Goal: Task Accomplishment & Management: Manage account settings

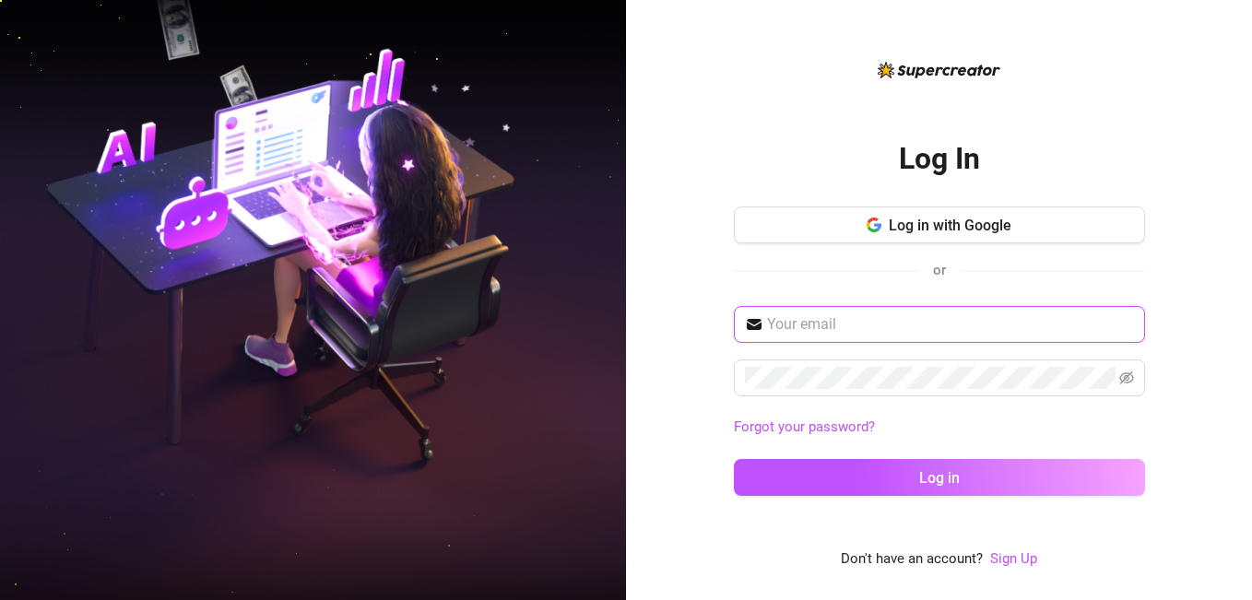
click at [887, 335] on input "text" at bounding box center [950, 324] width 367 height 22
type input "[EMAIL_ADDRESS][DOMAIN_NAME]"
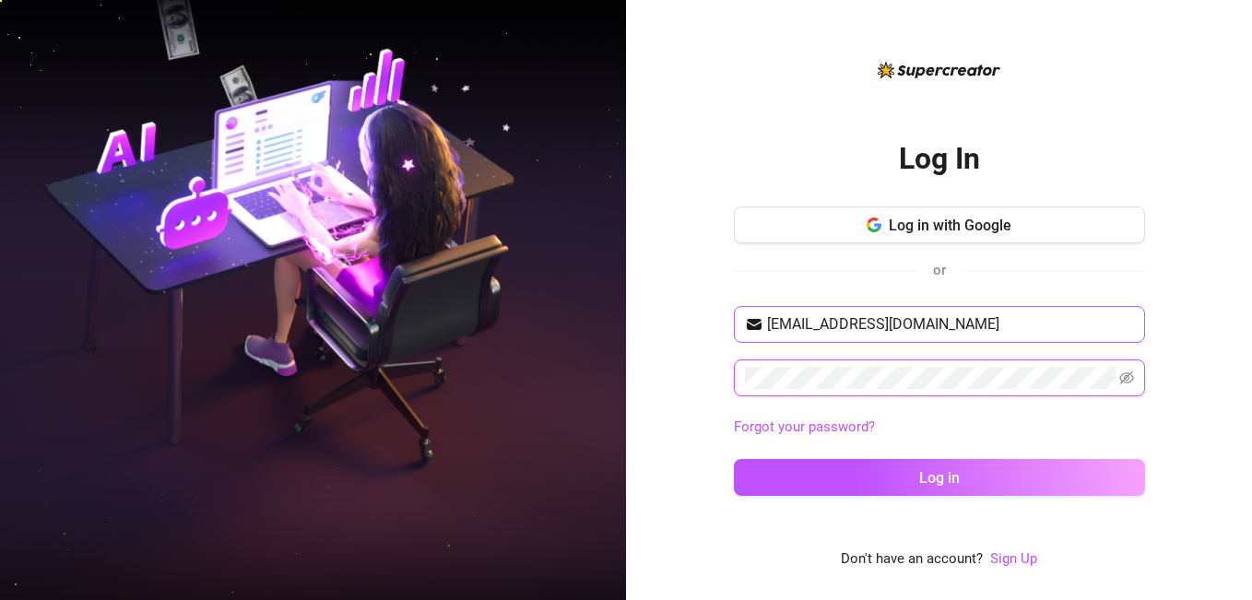
click at [734, 459] on button "Log in" at bounding box center [939, 477] width 411 height 37
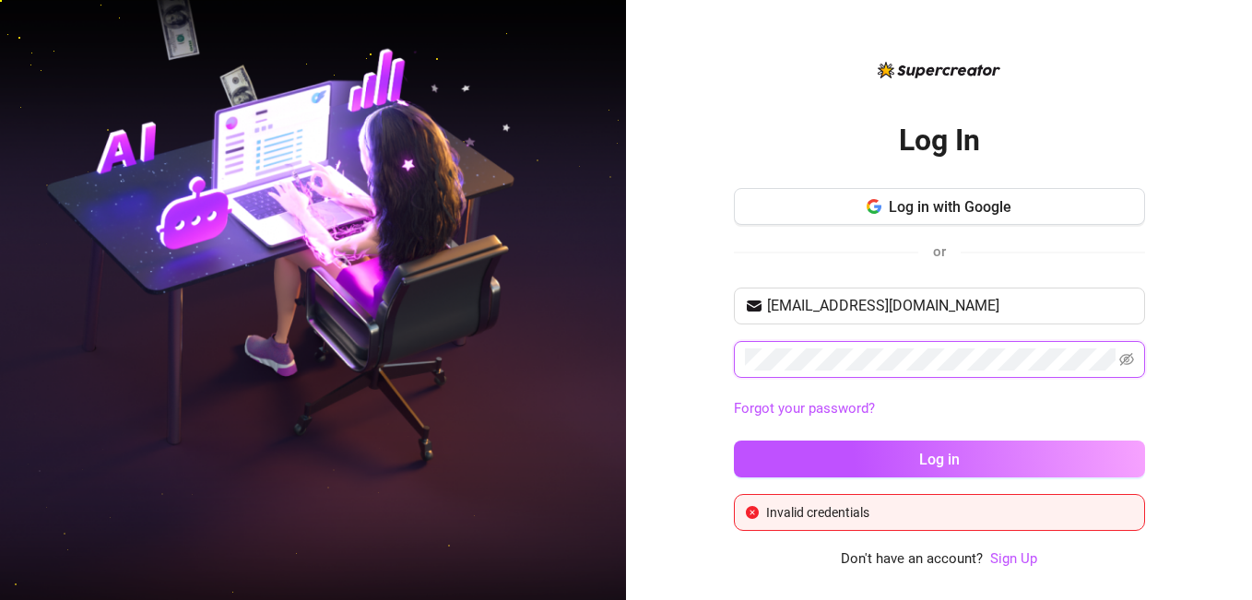
click at [734, 441] on button "Log in" at bounding box center [939, 459] width 411 height 37
click at [1123, 359] on icon "eye-invisible" at bounding box center [1126, 359] width 15 height 15
click at [734, 441] on button "Log in" at bounding box center [939, 459] width 411 height 37
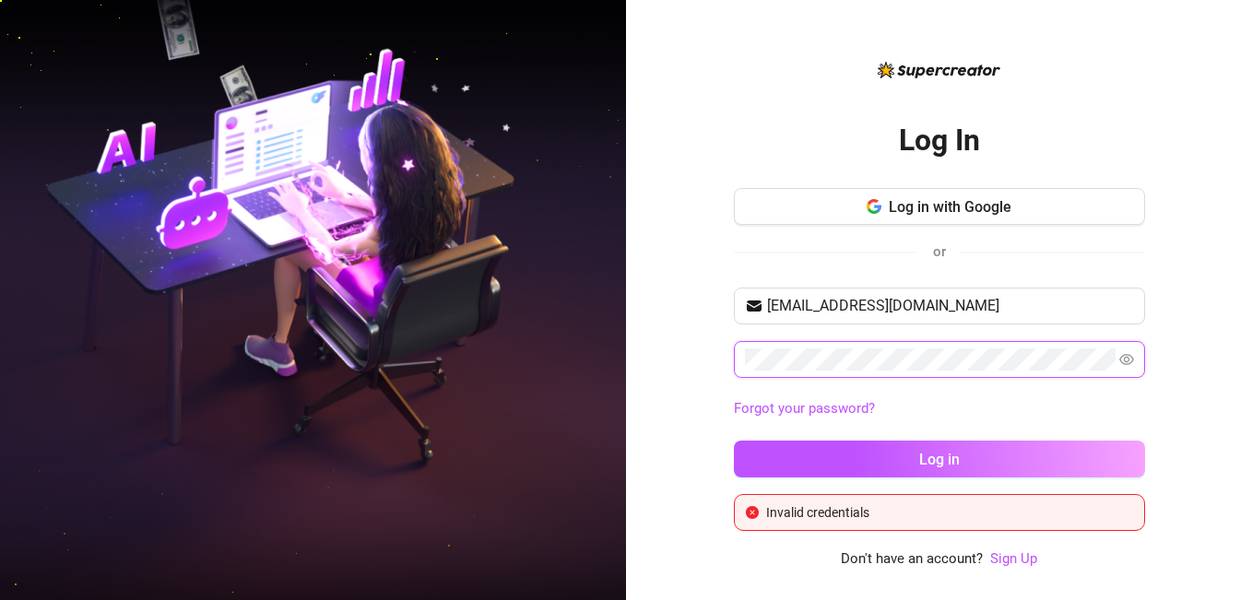
click at [734, 441] on button "Log in" at bounding box center [939, 459] width 411 height 37
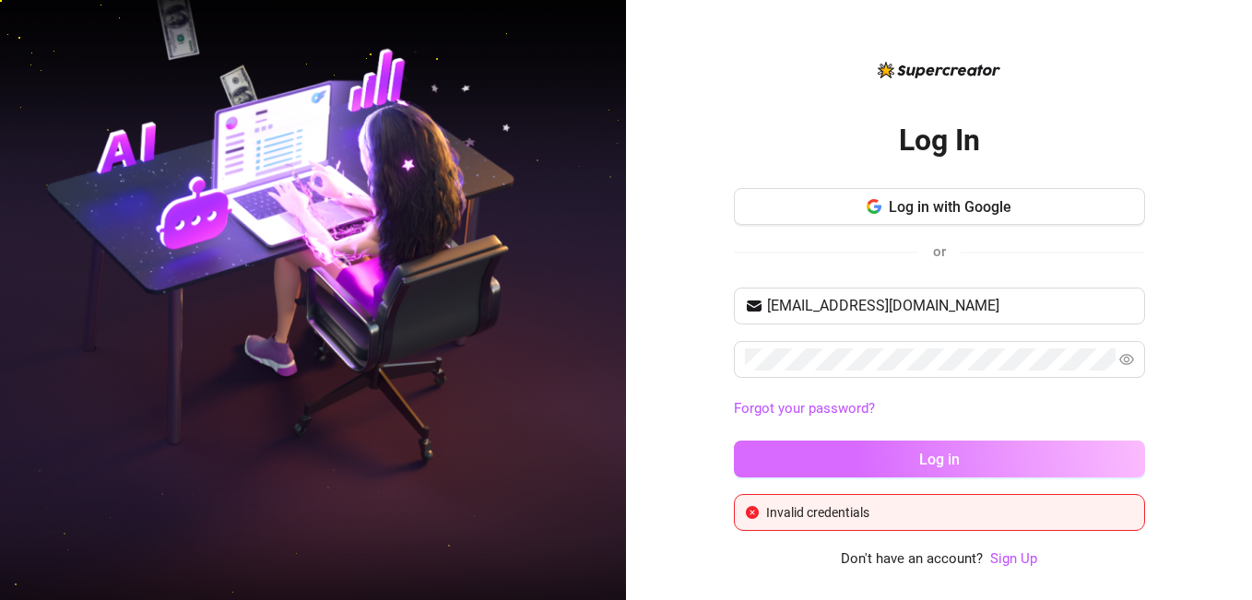
click at [836, 477] on button "Log in" at bounding box center [939, 459] width 411 height 37
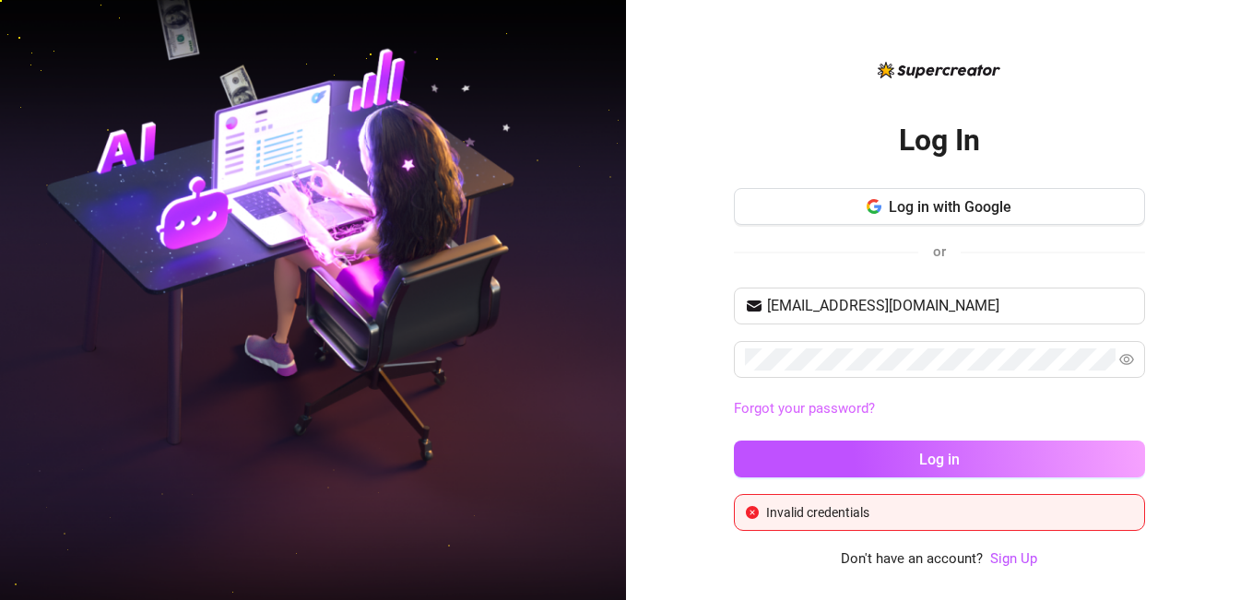
click at [831, 410] on link "Forgot your password?" at bounding box center [804, 408] width 141 height 17
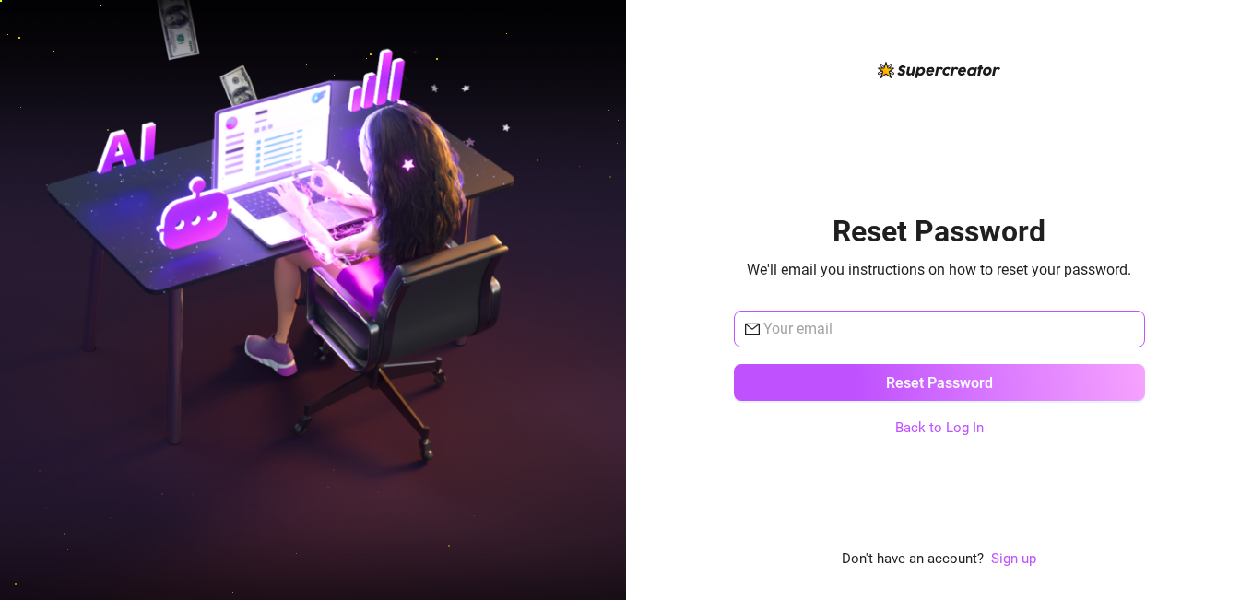
click at [813, 343] on span at bounding box center [939, 329] width 411 height 37
click at [895, 303] on div "Reset Password We'll email you instructions on how to reset your password. Rese…" at bounding box center [939, 314] width 411 height 251
click at [936, 431] on link "Back to Log In" at bounding box center [939, 427] width 88 height 17
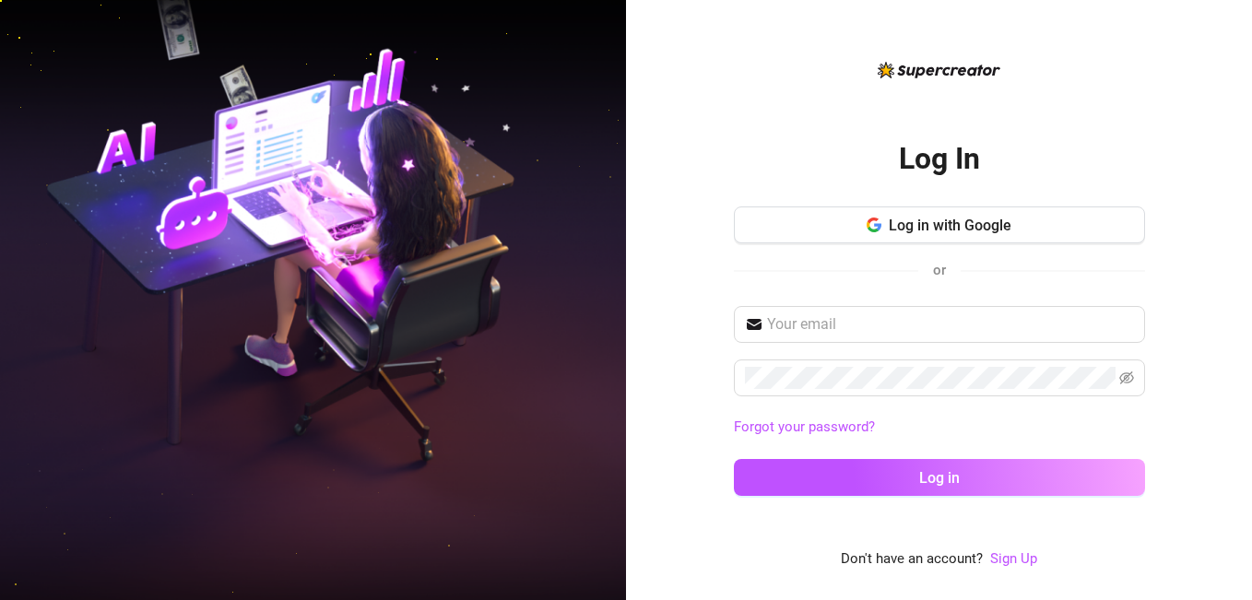
click at [948, 427] on link "Forgot your password?" at bounding box center [939, 428] width 411 height 22
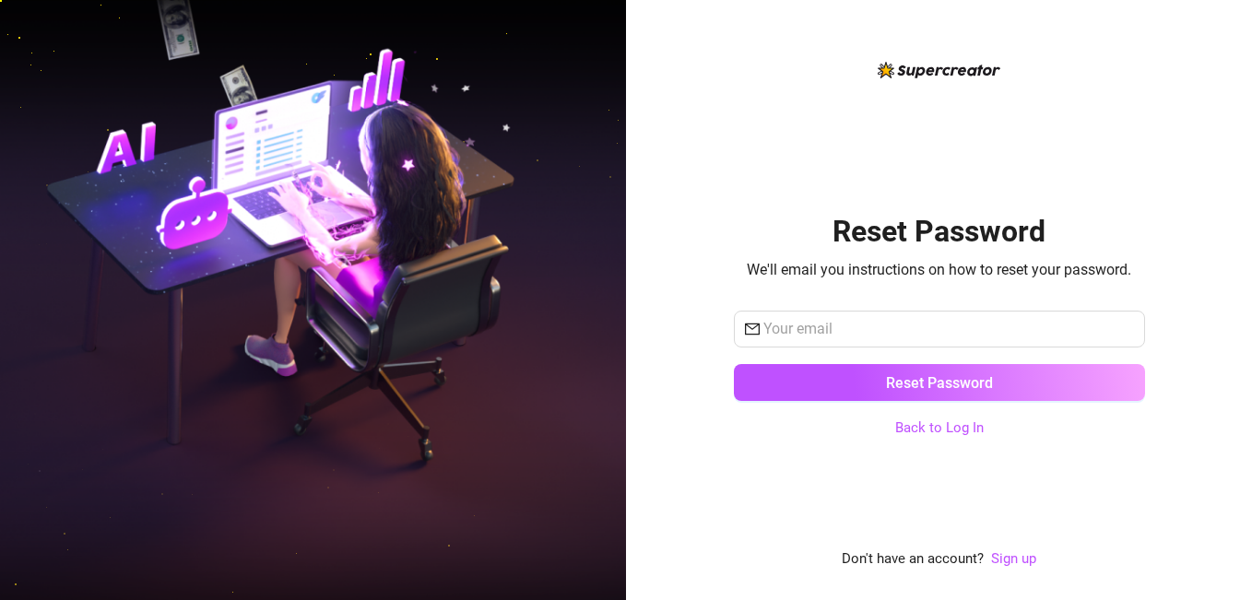
click at [950, 432] on link "Back to Log In" at bounding box center [939, 427] width 88 height 17
click at [942, 417] on div "Reset Password" at bounding box center [939, 364] width 411 height 107
click at [936, 429] on link "Back to Log In" at bounding box center [939, 427] width 88 height 17
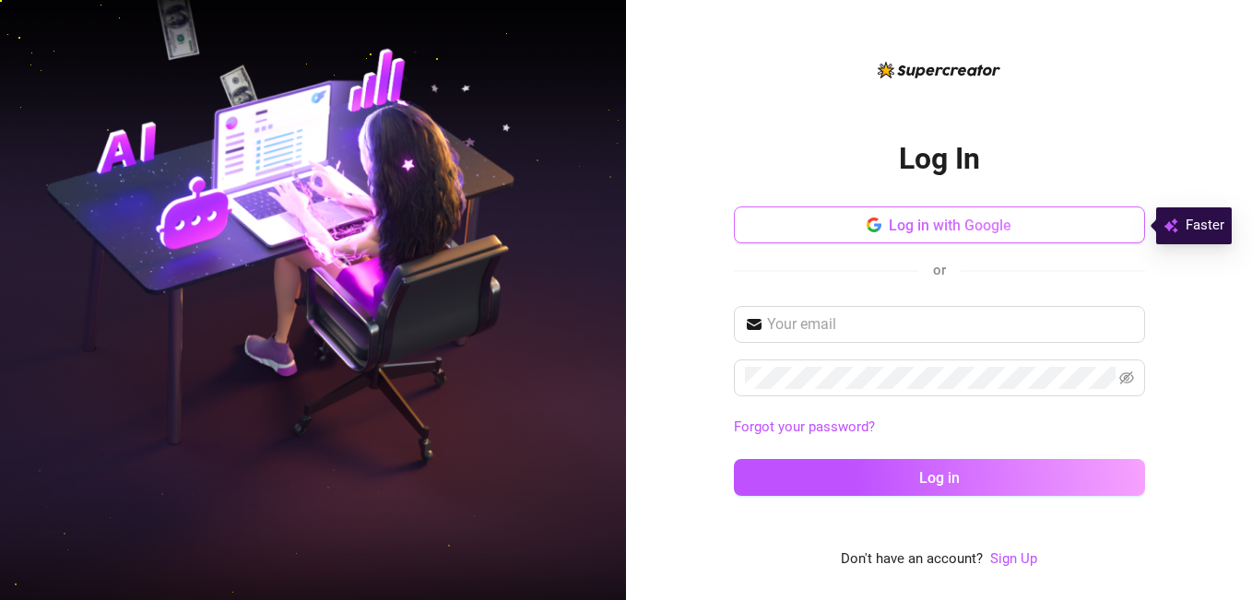
click at [984, 220] on span "Log in with Google" at bounding box center [950, 226] width 123 height 18
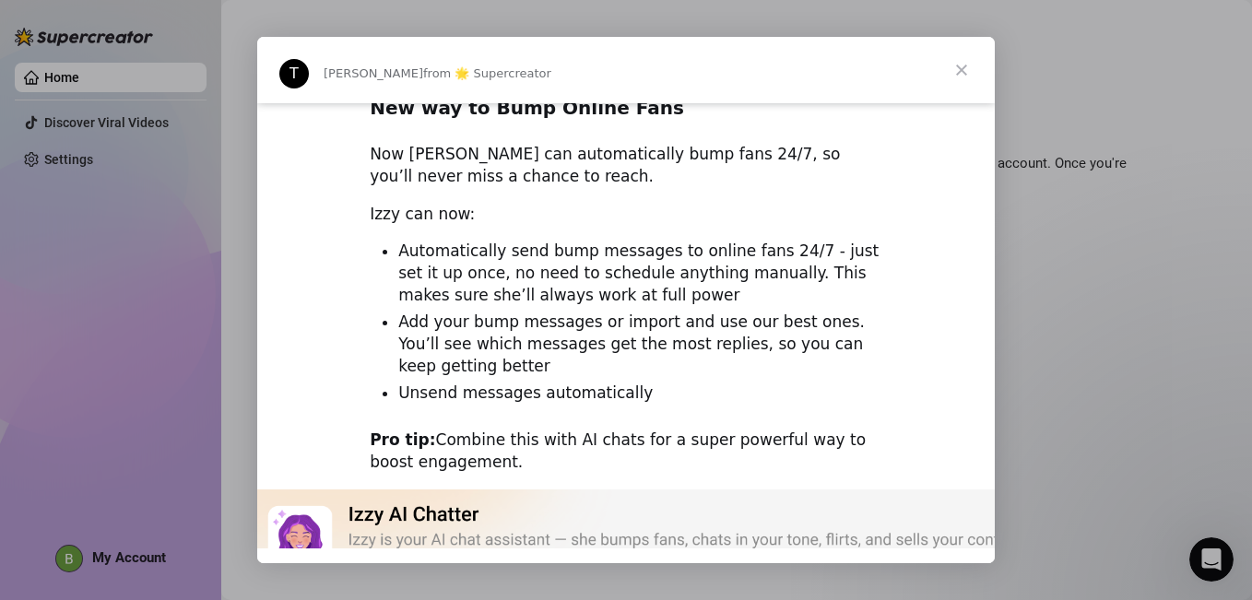
scroll to position [184, 0]
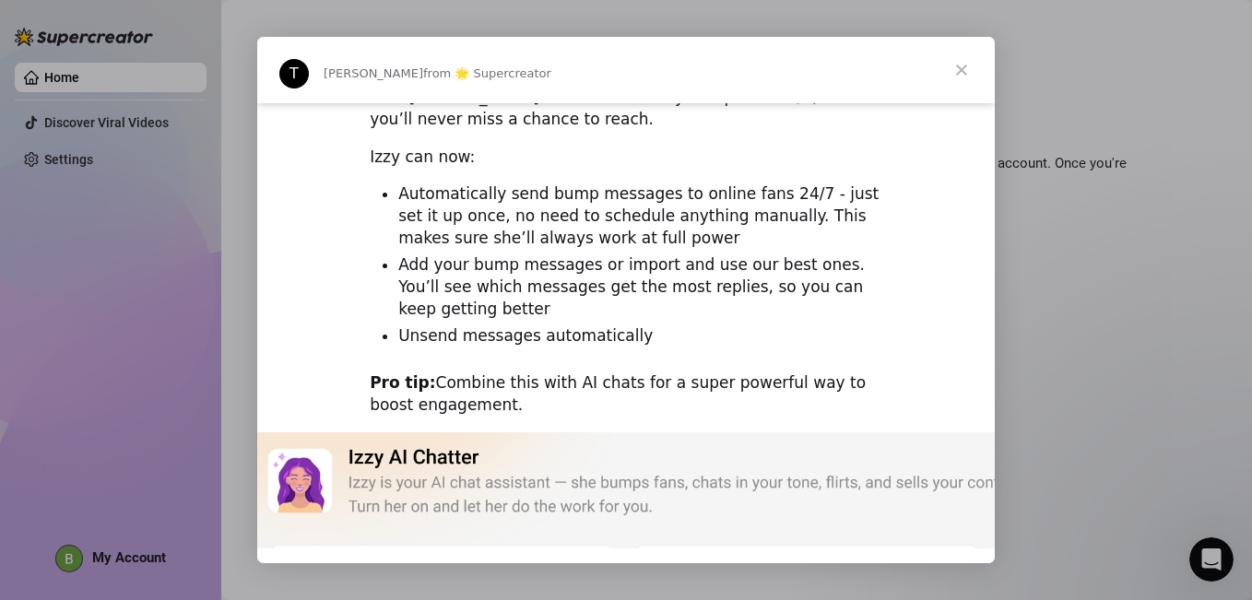
drag, startPoint x: 620, startPoint y: 355, endPoint x: 955, endPoint y: 71, distance: 438.8
click at [955, 71] on span "Close" at bounding box center [961, 70] width 66 height 66
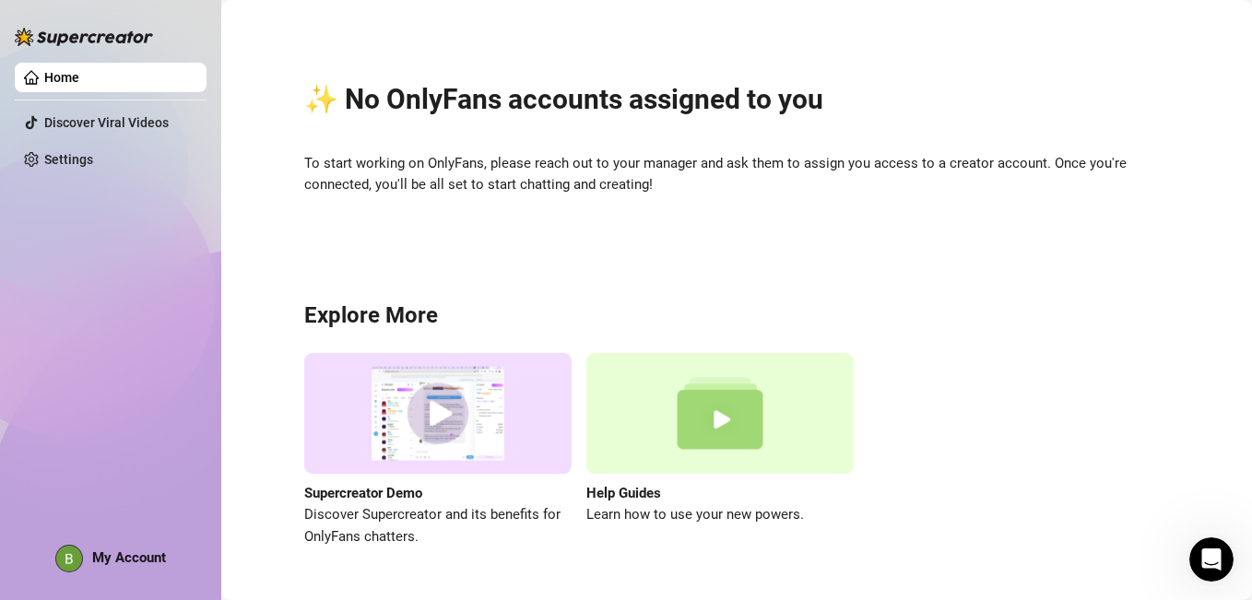
click at [79, 77] on link "Home" at bounding box center [61, 77] width 35 height 15
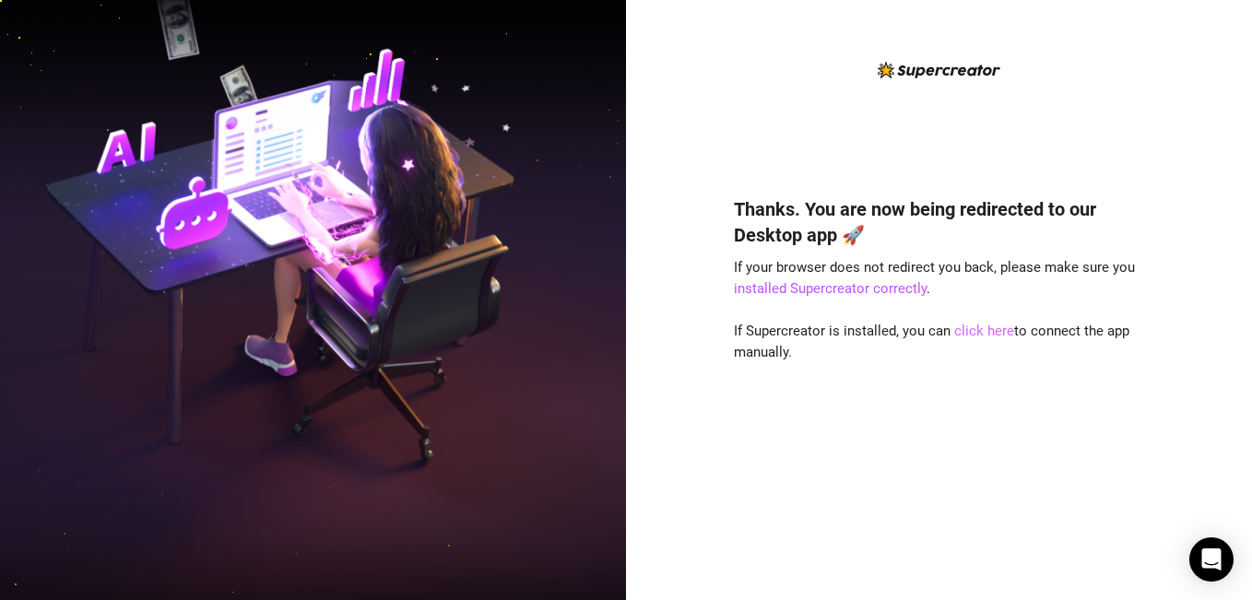
click at [981, 327] on link "click here" at bounding box center [984, 331] width 60 height 17
drag, startPoint x: 971, startPoint y: 327, endPoint x: 677, endPoint y: 384, distance: 300.4
click at [971, 327] on link "click here" at bounding box center [984, 331] width 60 height 17
click at [978, 334] on link "click here" at bounding box center [984, 331] width 60 height 17
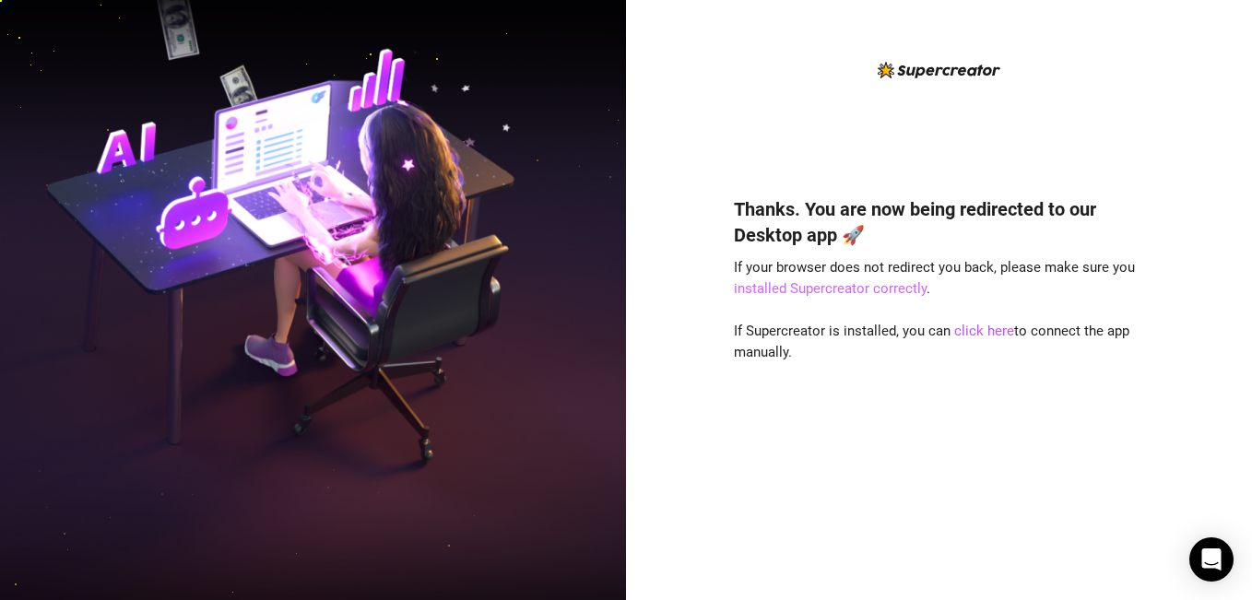
click at [788, 284] on link "installed Supercreator correctly" at bounding box center [830, 288] width 193 height 17
click at [988, 331] on link "click here" at bounding box center [984, 331] width 60 height 17
click at [973, 335] on link "click here" at bounding box center [984, 331] width 60 height 17
click at [283, 501] on img at bounding box center [313, 300] width 626 height 785
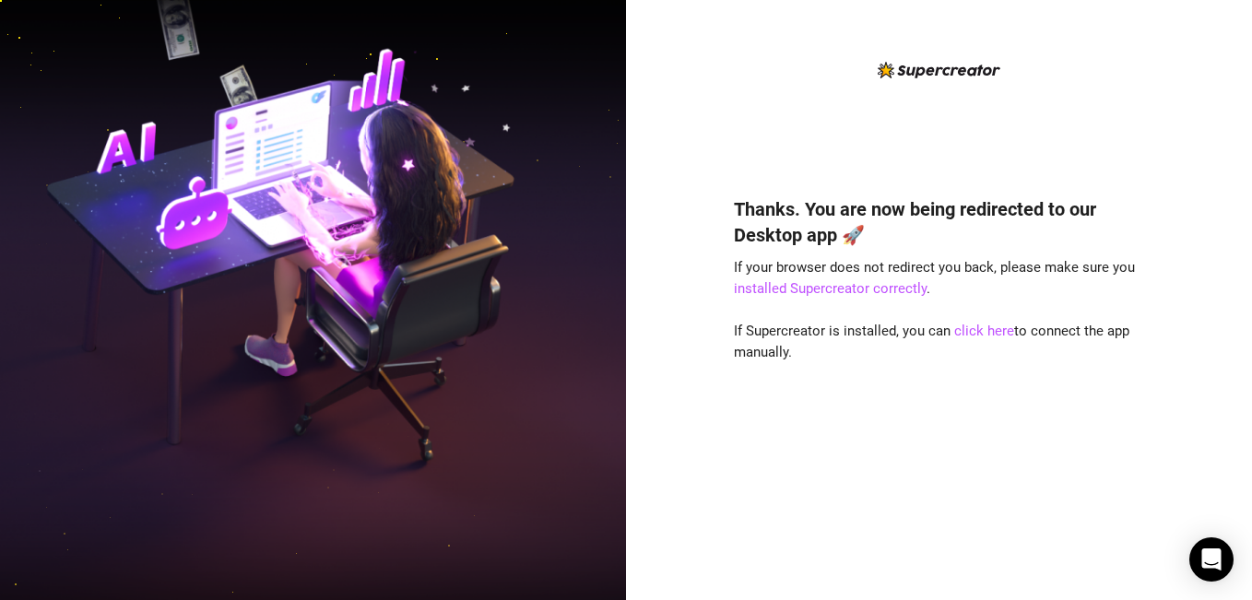
click at [478, 565] on img at bounding box center [313, 300] width 626 height 785
